Goal: Navigation & Orientation: Find specific page/section

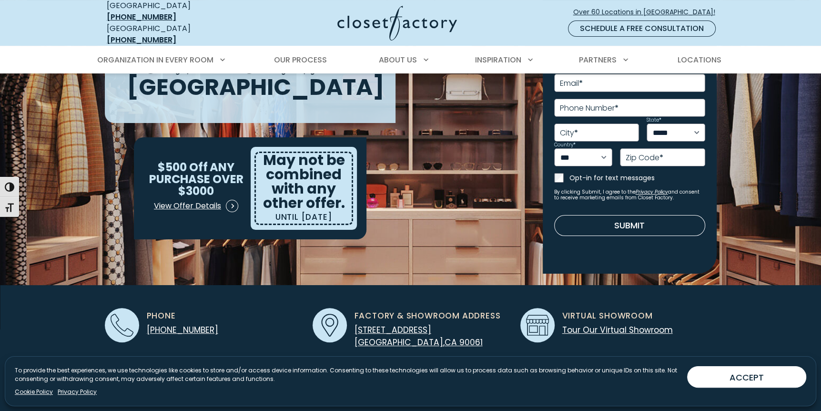
scroll to position [238, 0]
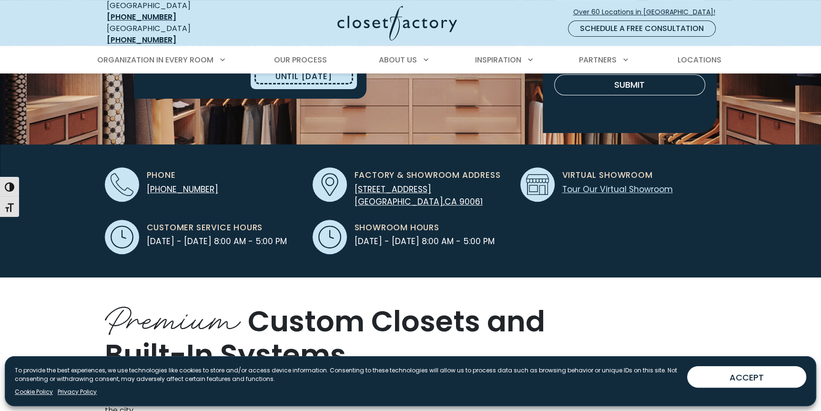
click at [610, 183] on link "Tour Our Virtual Showroom" at bounding box center [617, 188] width 110 height 11
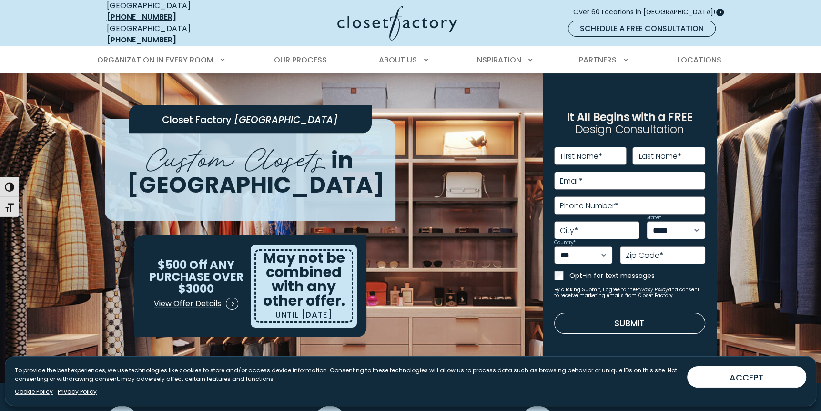
click at [650, 9] on span "Over 60 Locations in [GEOGRAPHIC_DATA]!" at bounding box center [648, 12] width 150 height 10
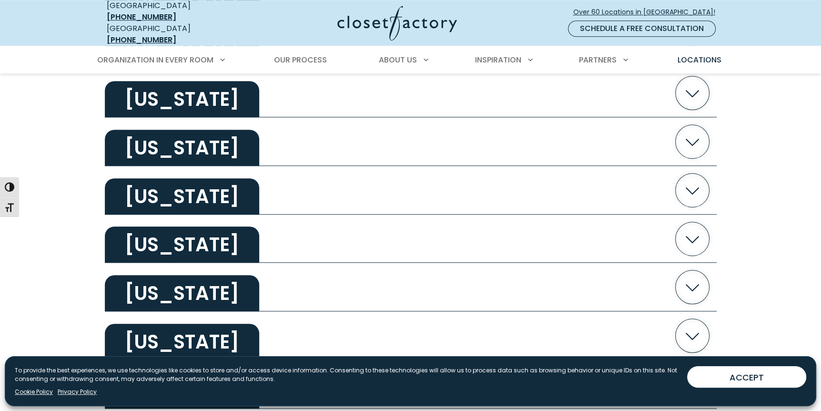
scroll to position [619, 0]
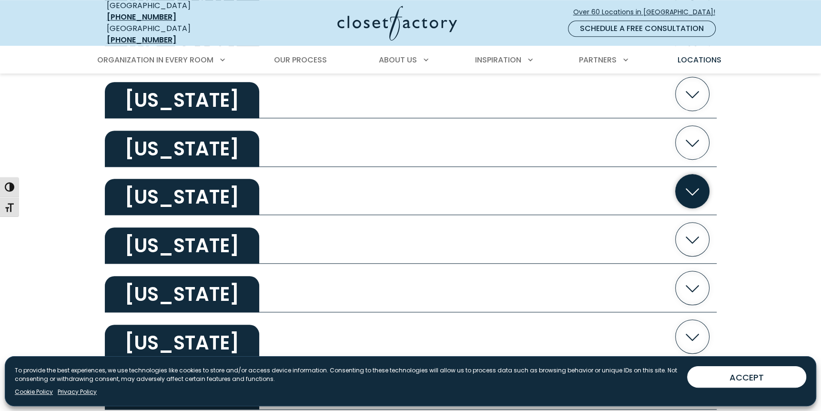
click at [682, 178] on icon "button" at bounding box center [692, 191] width 34 height 34
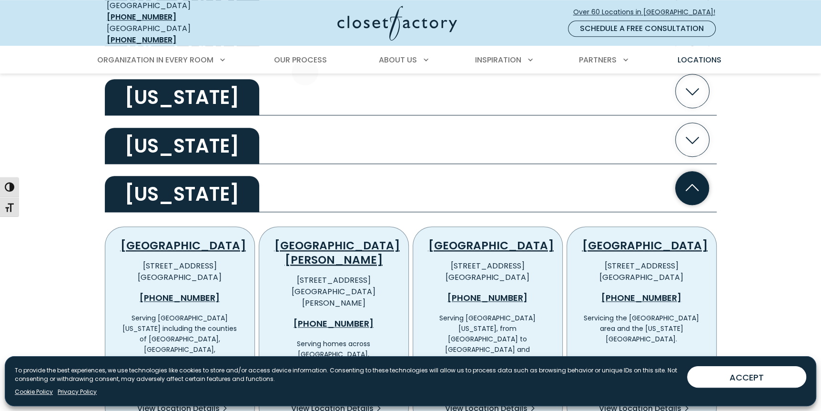
scroll to position [667, 0]
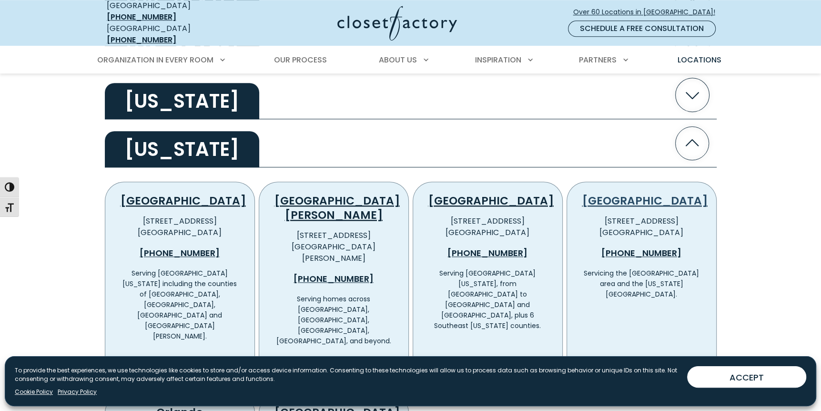
click at [647, 193] on link "[GEOGRAPHIC_DATA]" at bounding box center [644, 200] width 125 height 15
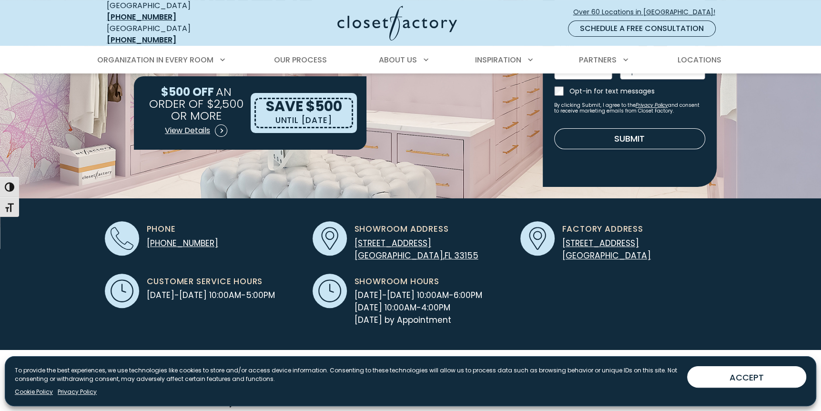
scroll to position [238, 0]
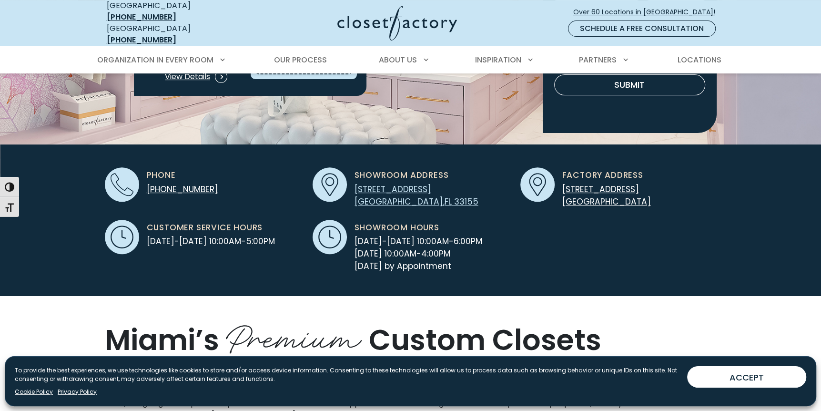
click at [371, 186] on span "[STREET_ADDRESS]" at bounding box center [392, 188] width 77 height 11
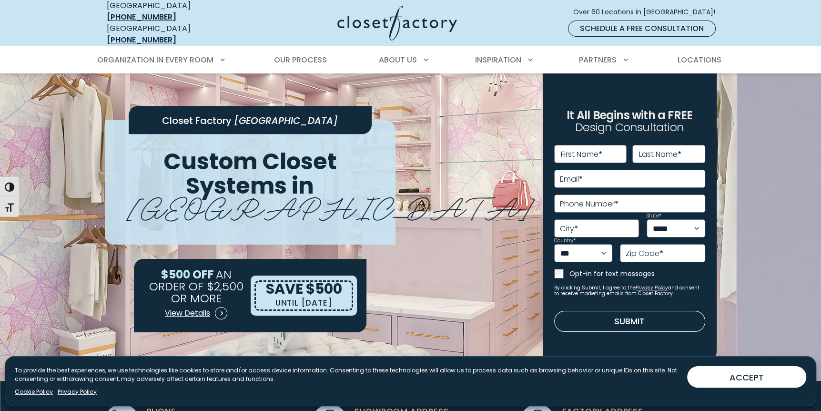
scroll to position [0, 0]
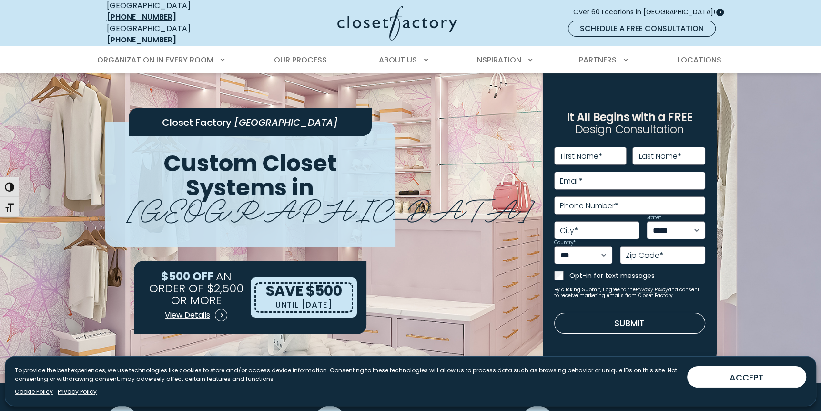
click at [633, 9] on span "Over 60 Locations in [GEOGRAPHIC_DATA]!" at bounding box center [648, 12] width 150 height 10
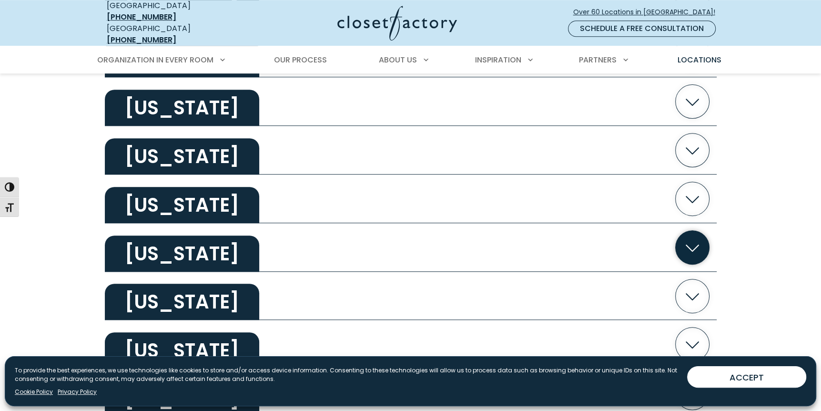
scroll to position [524, 0]
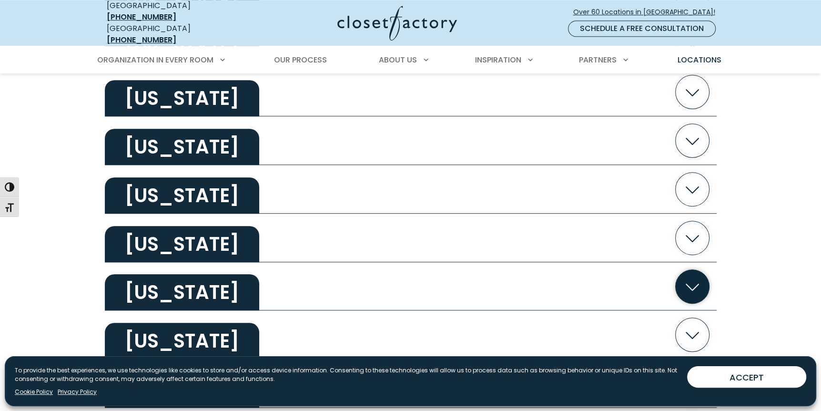
click at [688, 271] on icon "button" at bounding box center [692, 286] width 34 height 34
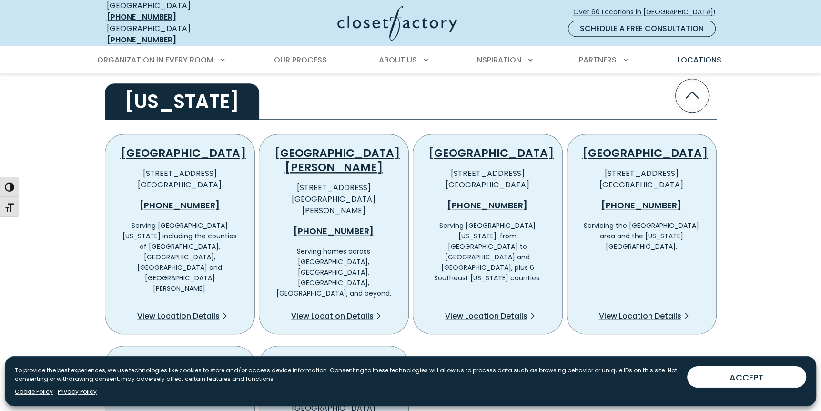
scroll to position [762, 0]
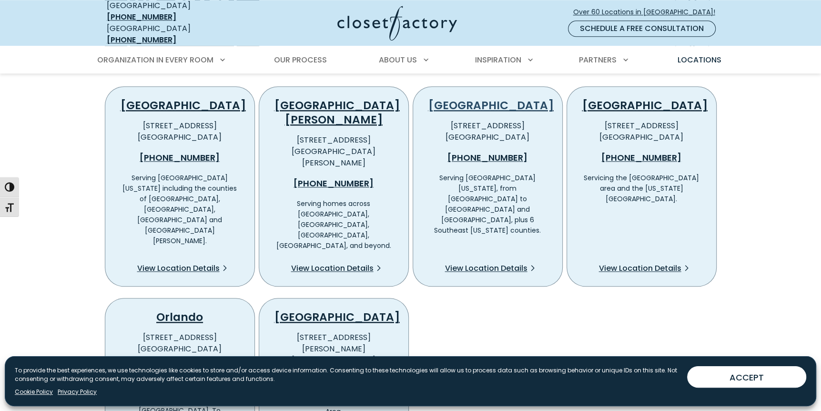
click at [487, 98] on link "[GEOGRAPHIC_DATA]" at bounding box center [490, 105] width 125 height 15
